Goal: Information Seeking & Learning: Check status

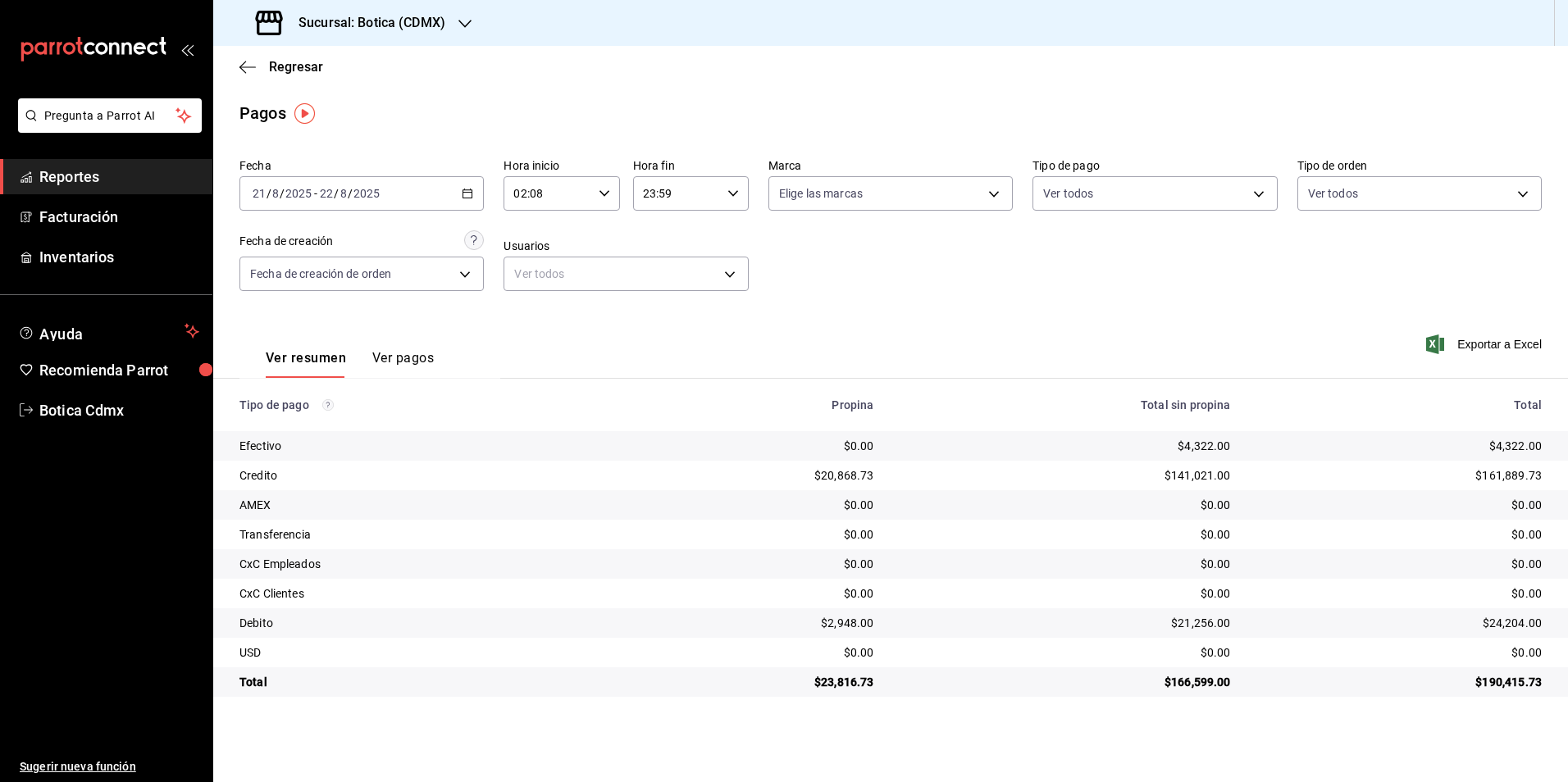
click at [93, 176] on span "Reportes" at bounding box center [119, 176] width 160 height 22
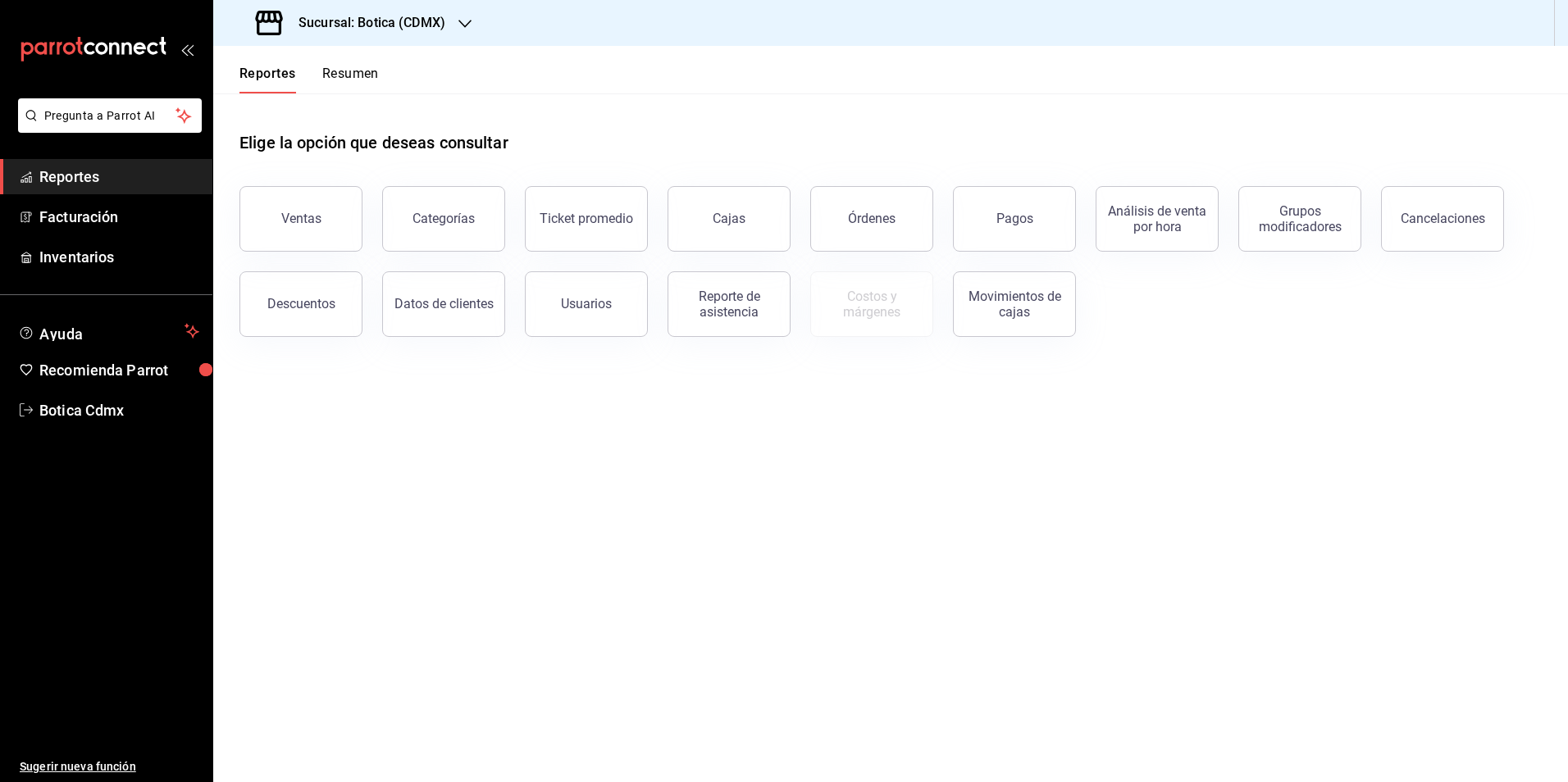
drag, startPoint x: 320, startPoint y: 222, endPoint x: 372, endPoint y: 230, distance: 52.6
click at [320, 222] on button "Ventas" at bounding box center [301, 218] width 123 height 65
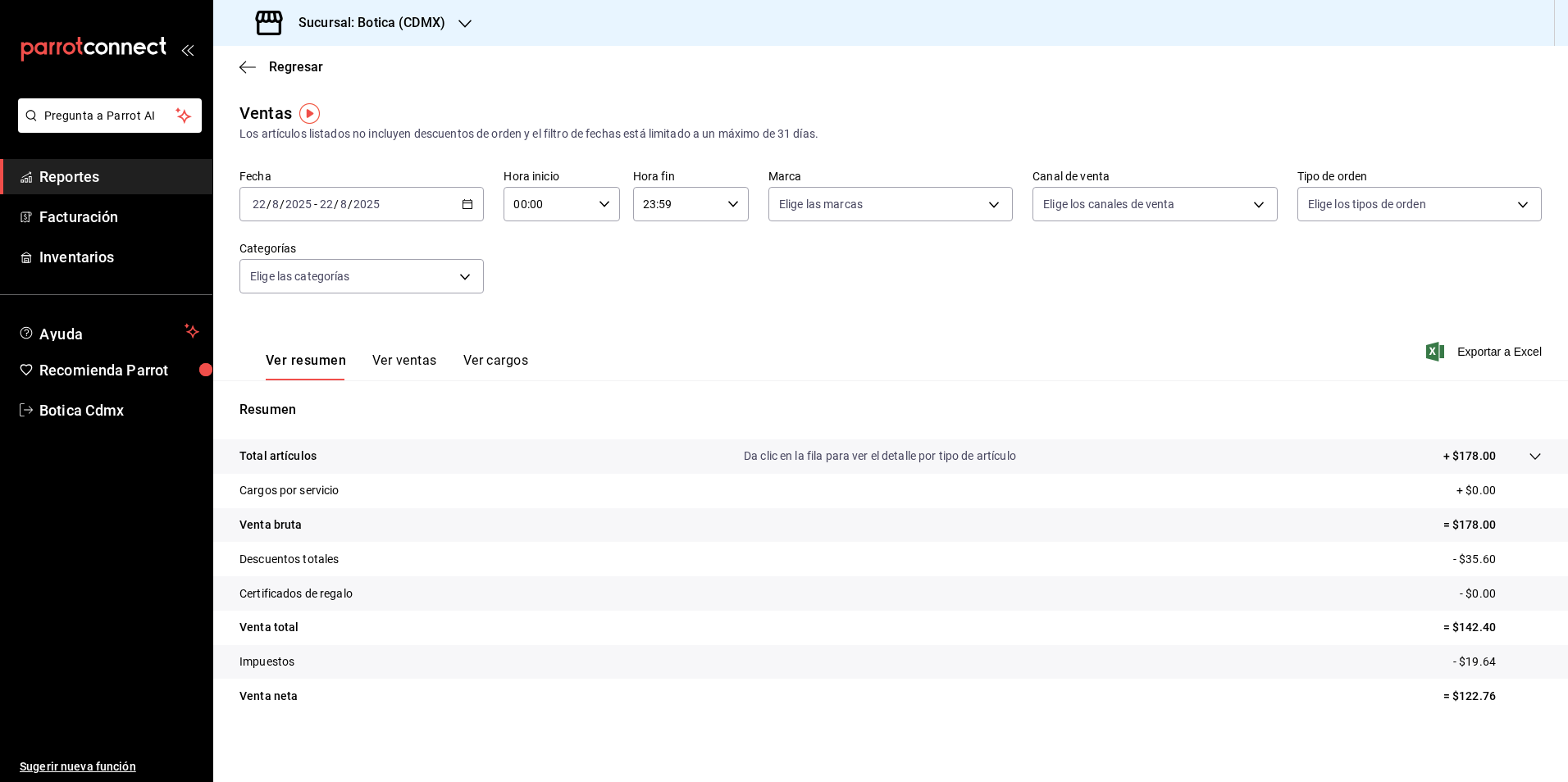
click at [477, 206] on div "[DATE] [DATE] - [DATE] [DATE]" at bounding box center [362, 205] width 244 height 35
click at [318, 406] on span "Rango de fechas" at bounding box center [317, 401] width 127 height 17
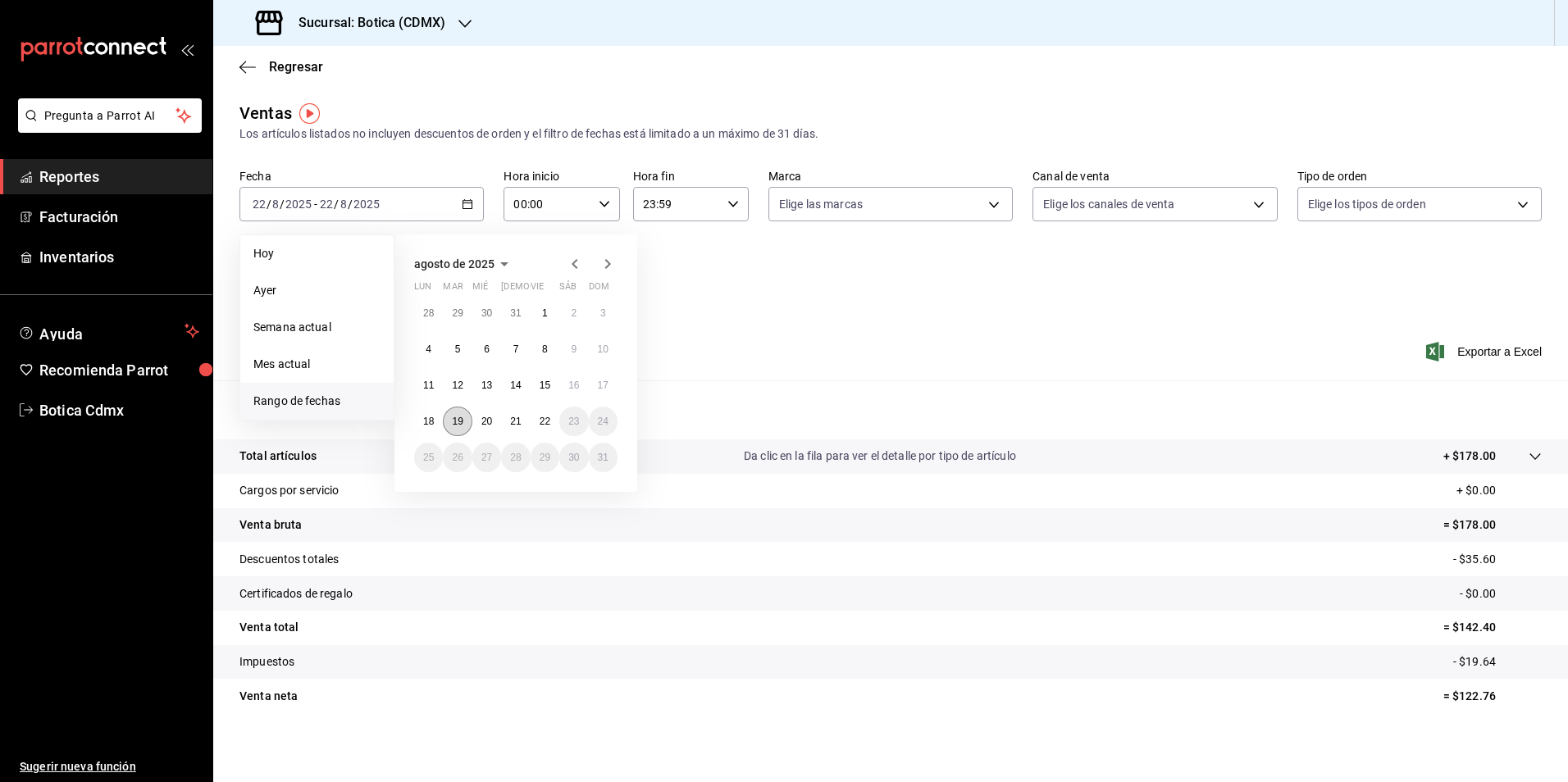
click at [446, 423] on button "19" at bounding box center [456, 421] width 28 height 29
click at [434, 426] on button "18" at bounding box center [428, 421] width 28 height 29
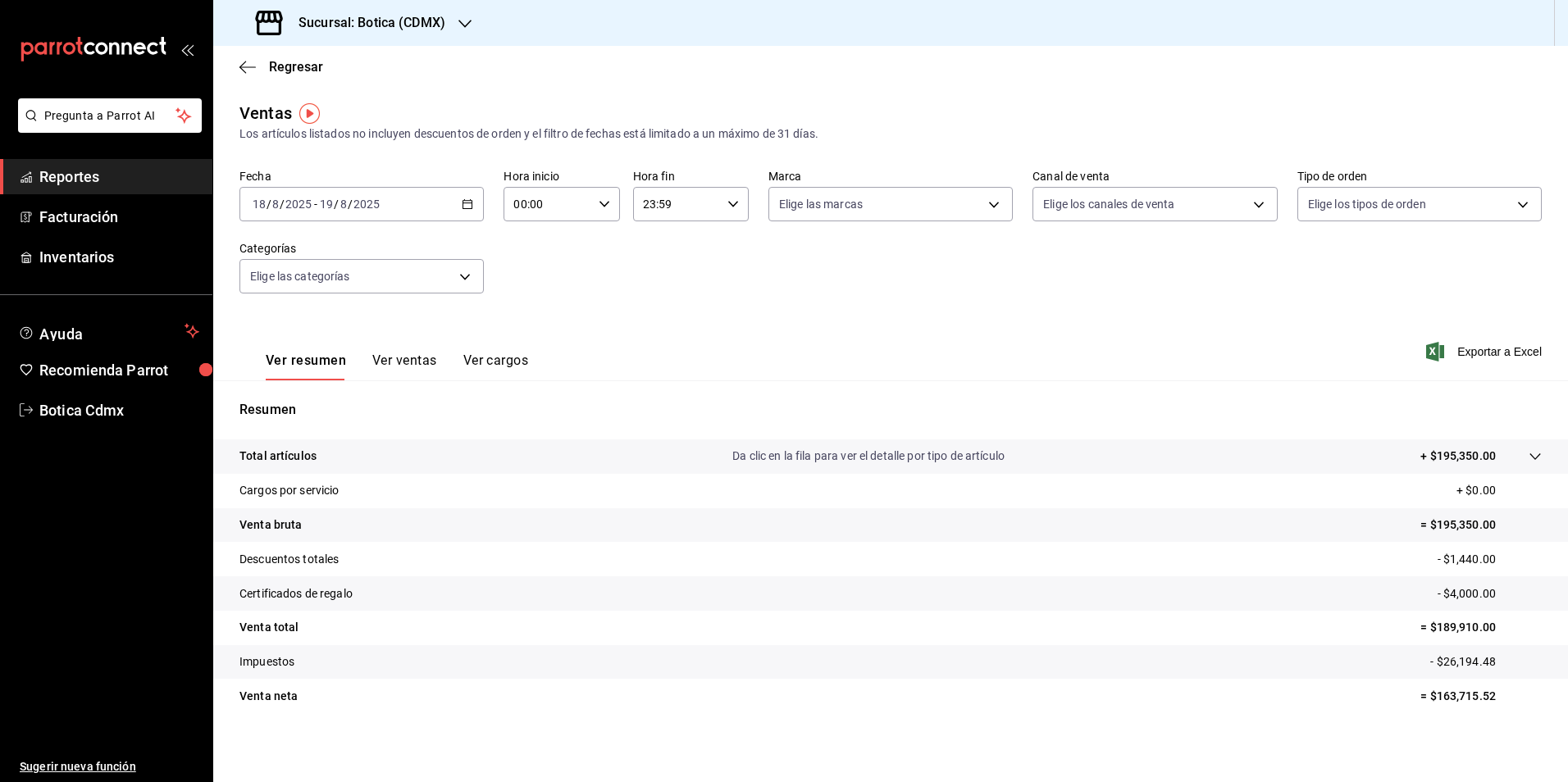
click at [471, 209] on icon "button" at bounding box center [467, 204] width 12 height 12
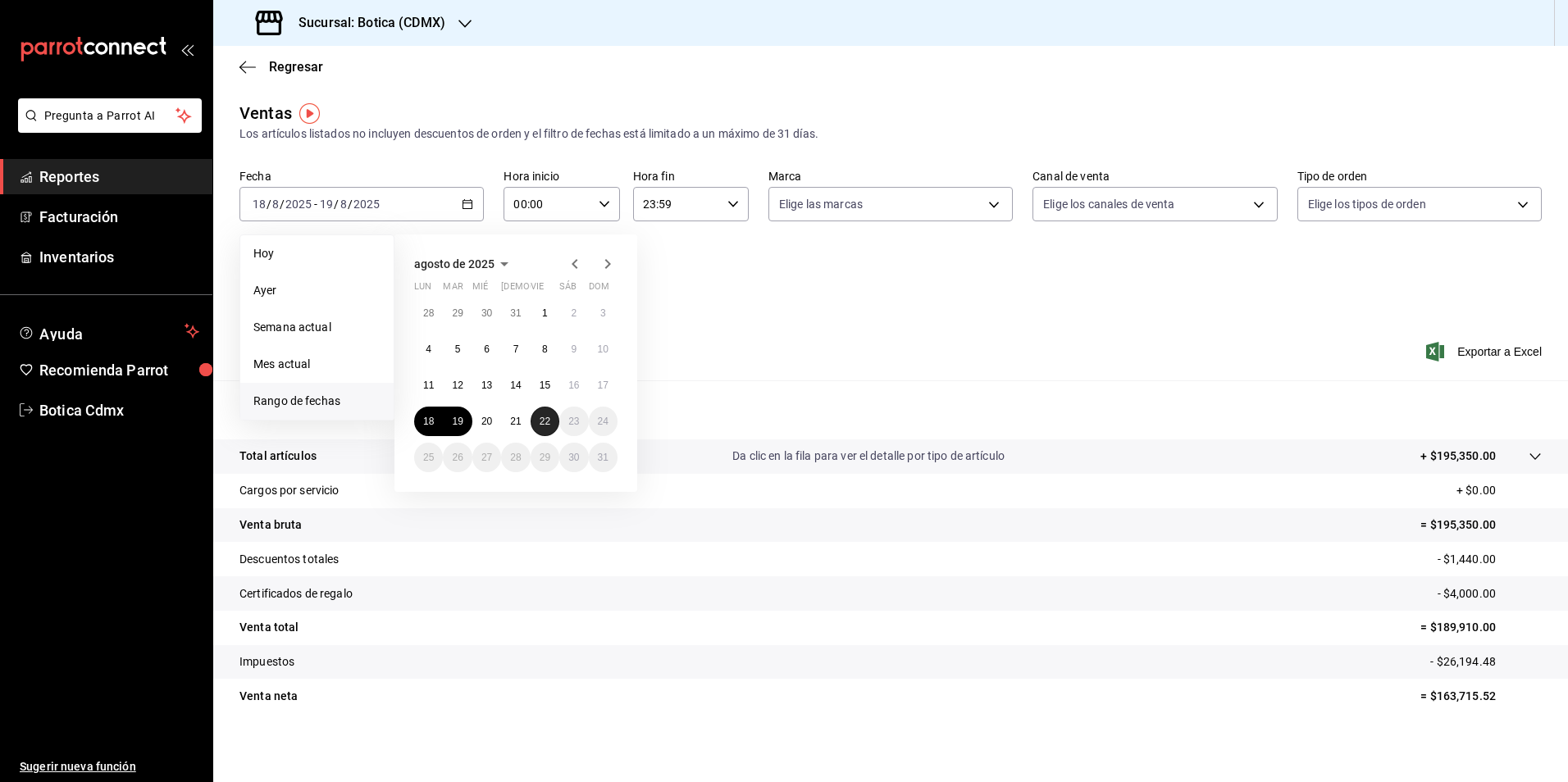
click at [551, 422] on button "22" at bounding box center [544, 421] width 28 height 29
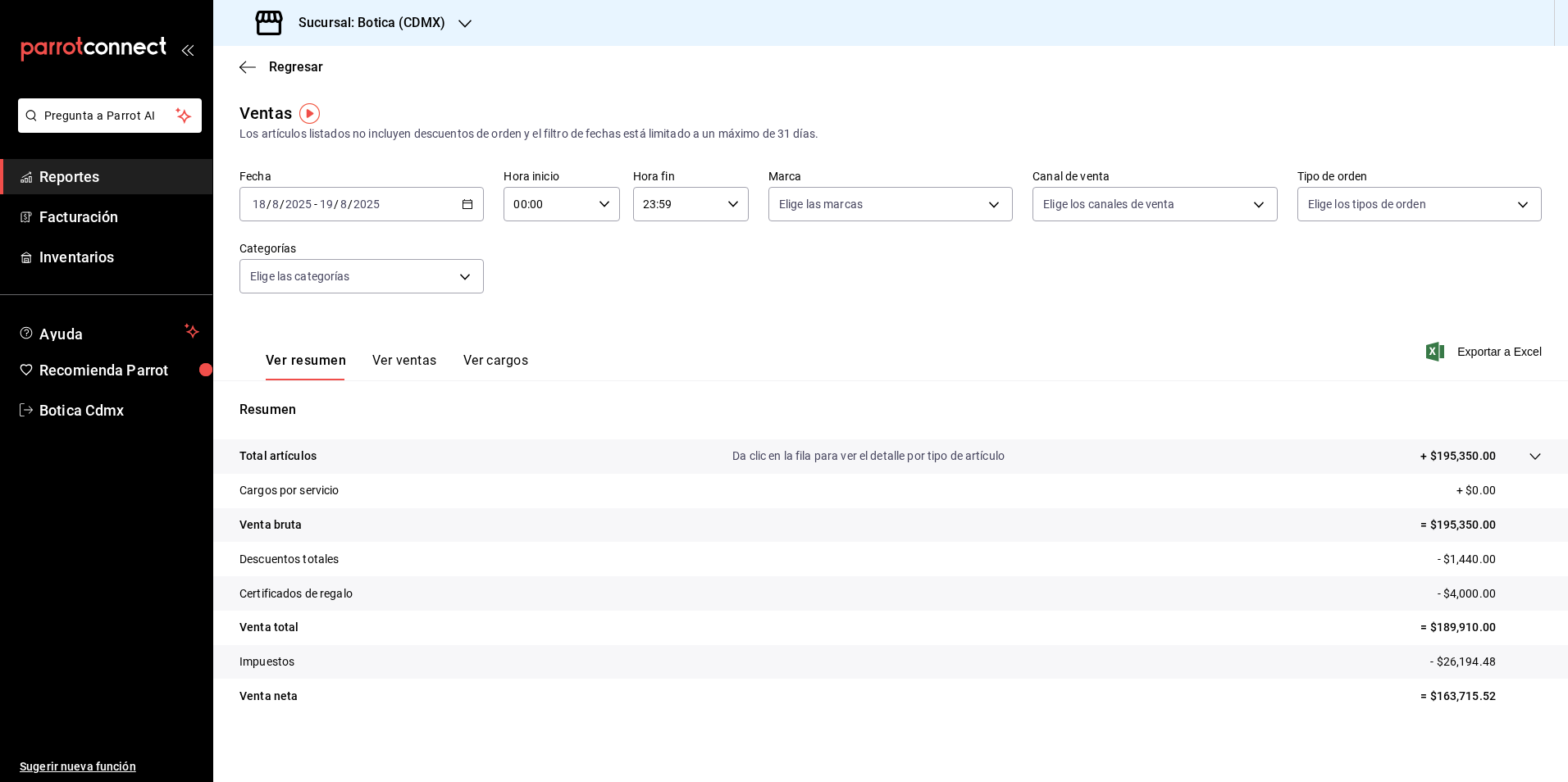
click at [469, 201] on \(Stroke\) "button" at bounding box center [467, 205] width 10 height 9
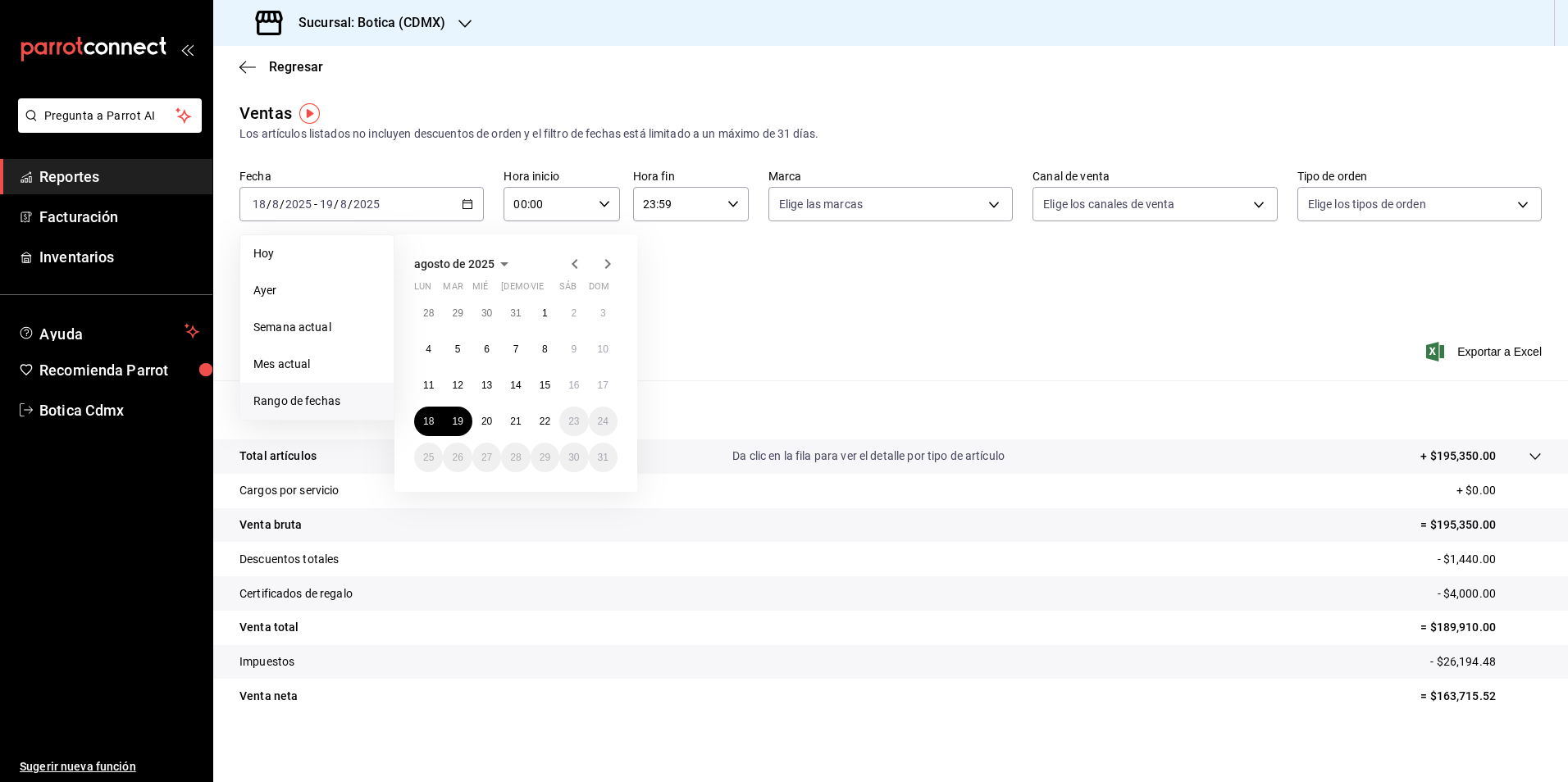
click at [328, 403] on span "Rango de fechas" at bounding box center [317, 401] width 127 height 17
click at [423, 416] on abbr "18" at bounding box center [429, 421] width 11 height 12
click at [548, 416] on abbr "22" at bounding box center [545, 421] width 11 height 12
